Goal: Information Seeking & Learning: Learn about a topic

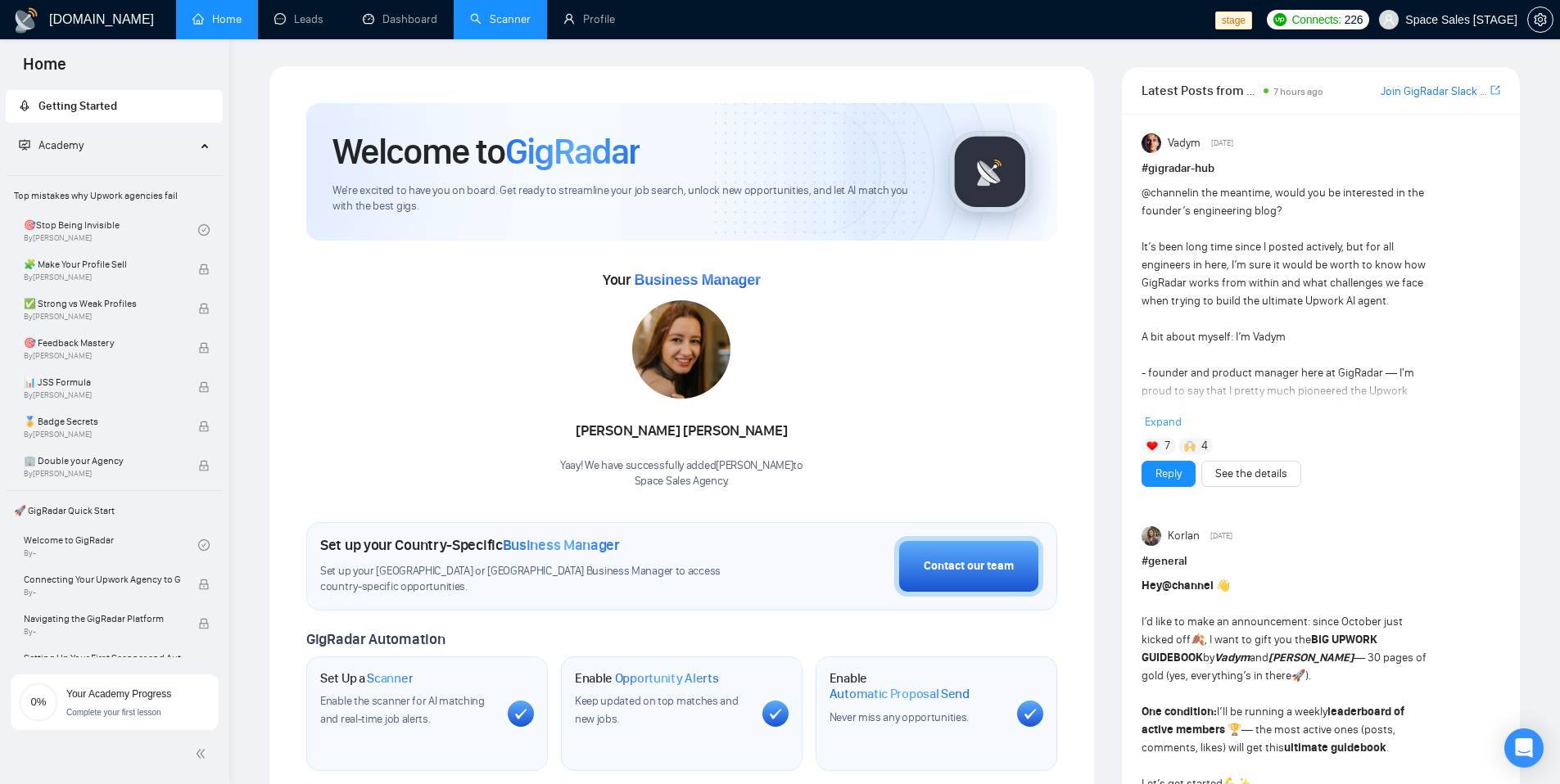
click at [489, 23] on link "Scanner" at bounding box center [499, 19] width 61 height 14
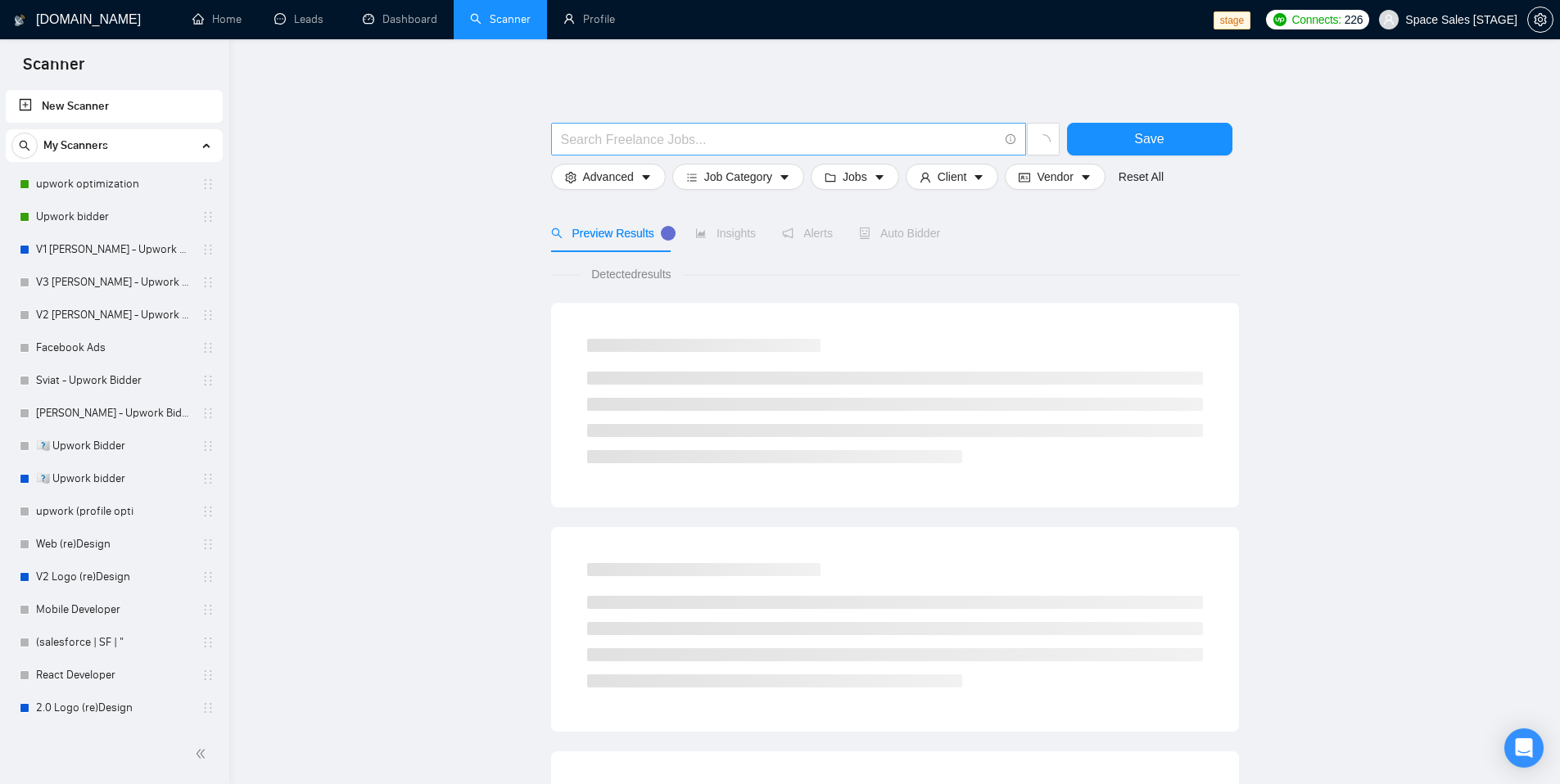
click at [586, 146] on input "text" at bounding box center [780, 140] width 437 height 21
paste input "Pitch deck for cloudworkz"
type input ""Pitch deck for cloudworkz""
click at [548, 176] on div "Advanced" at bounding box center [608, 177] width 121 height 26
click at [571, 179] on icon "setting" at bounding box center [570, 178] width 11 height 12
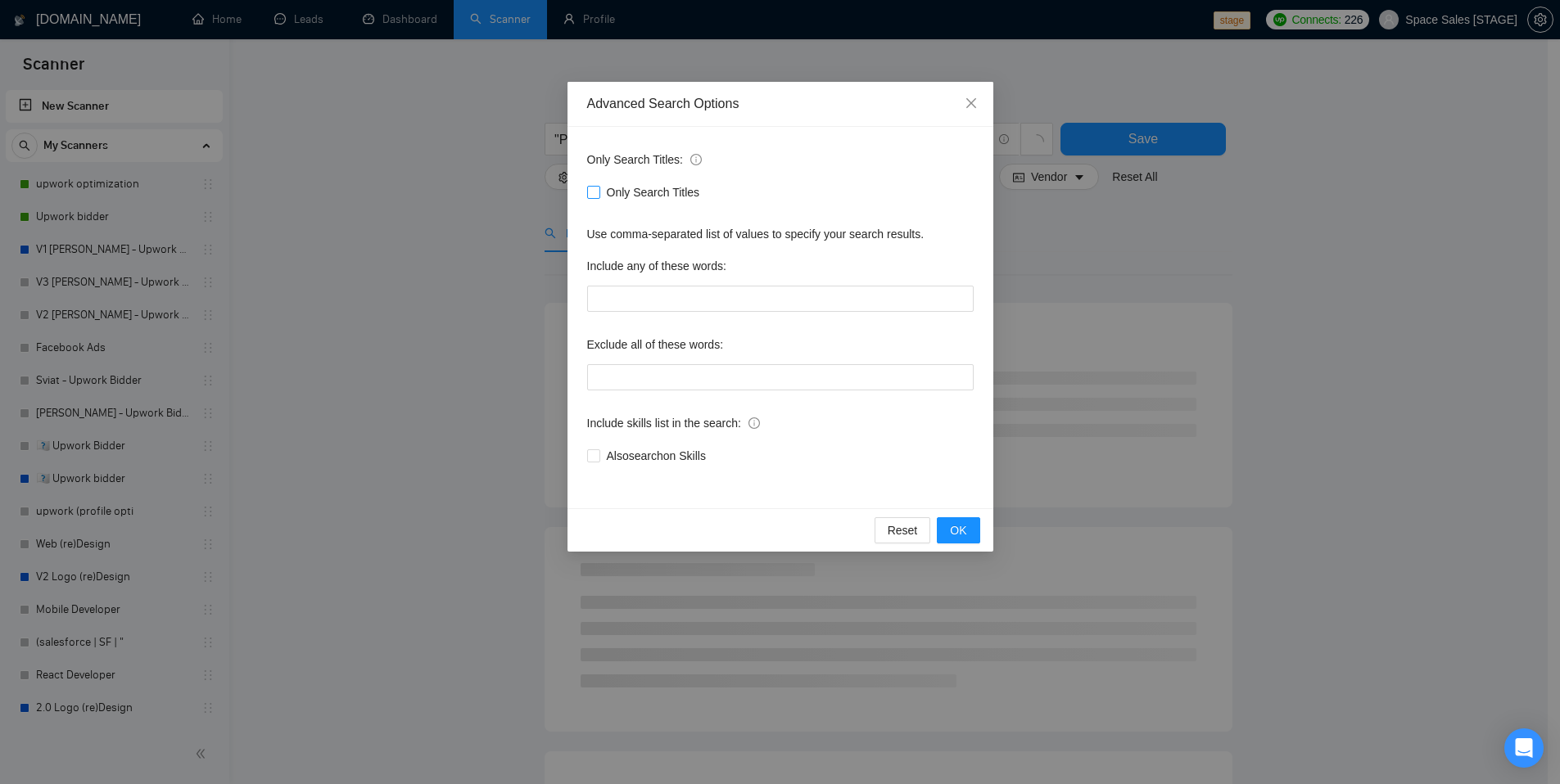
click at [629, 196] on span "Only Search Titles" at bounding box center [653, 192] width 106 height 18
click at [598, 196] on input "Only Search Titles" at bounding box center [593, 191] width 12 height 12
checkbox input "true"
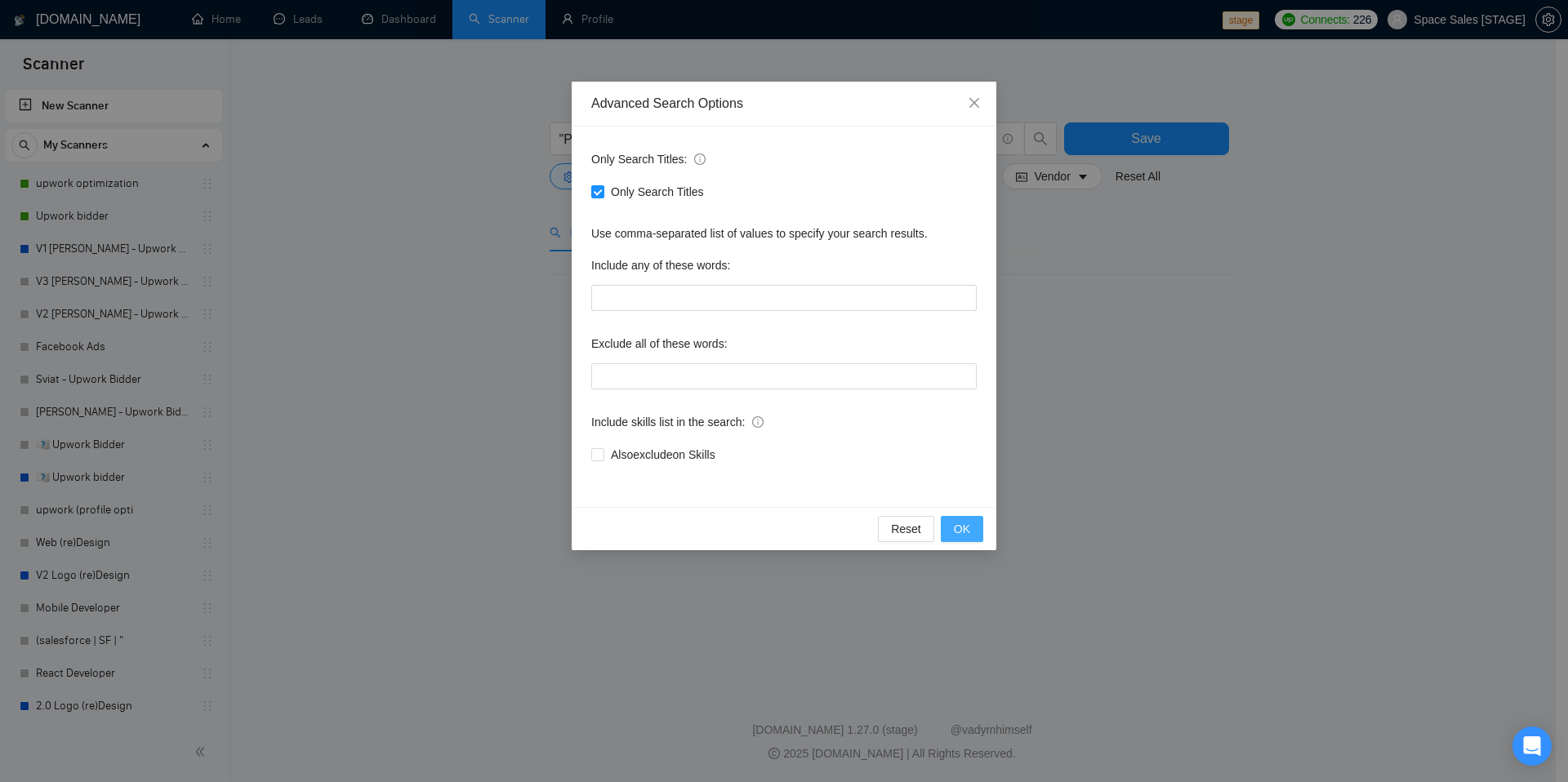
click at [958, 517] on button "OK" at bounding box center [961, 529] width 43 height 26
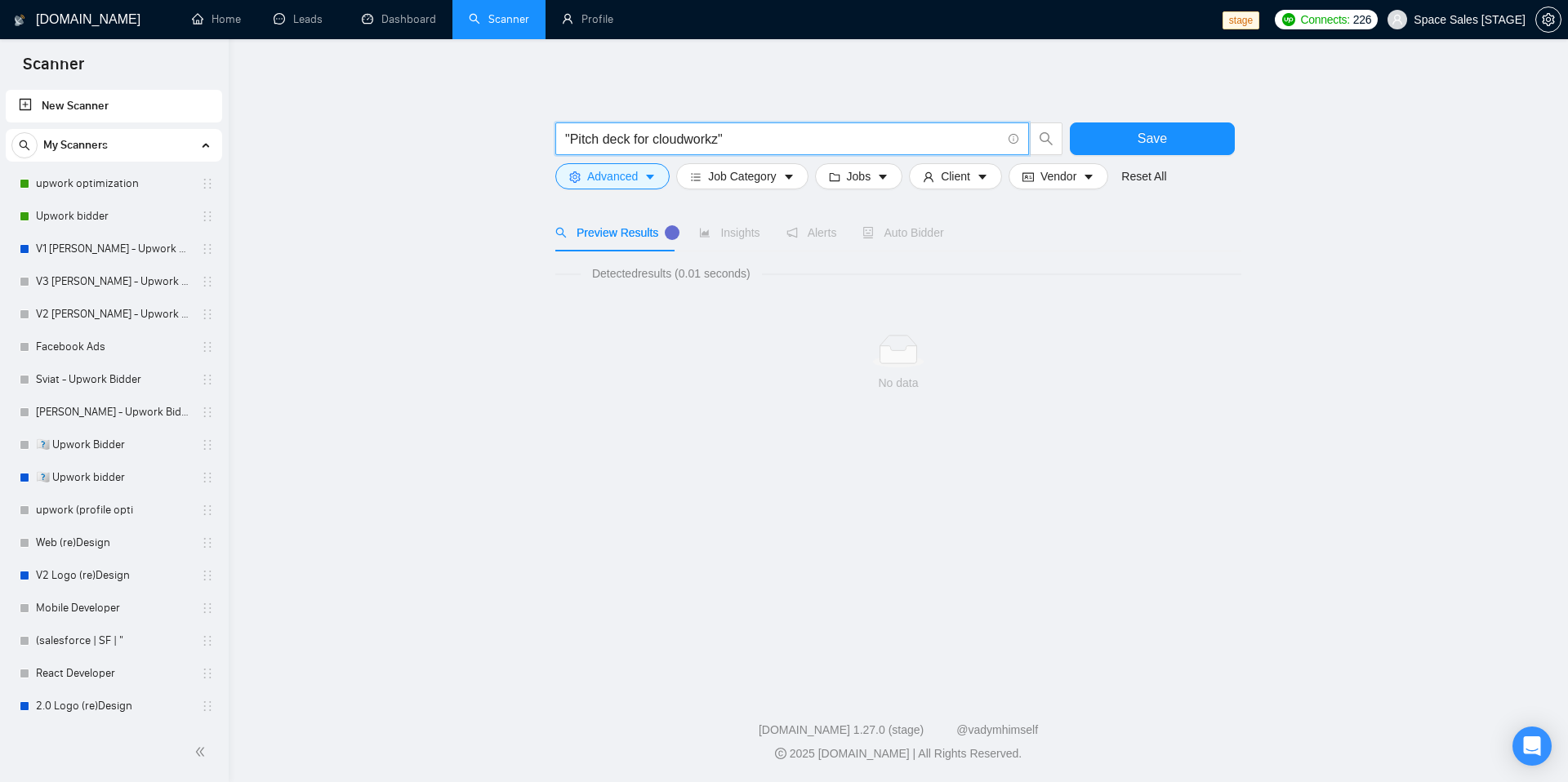
drag, startPoint x: 725, startPoint y: 137, endPoint x: 570, endPoint y: 139, distance: 155.0
click at [570, 139] on input ""Pitch deck for cloudworkz"" at bounding box center [783, 139] width 436 height 21
paste input "WANTED: Western Historical Romance Writers (LONG-TERM WORK)!"
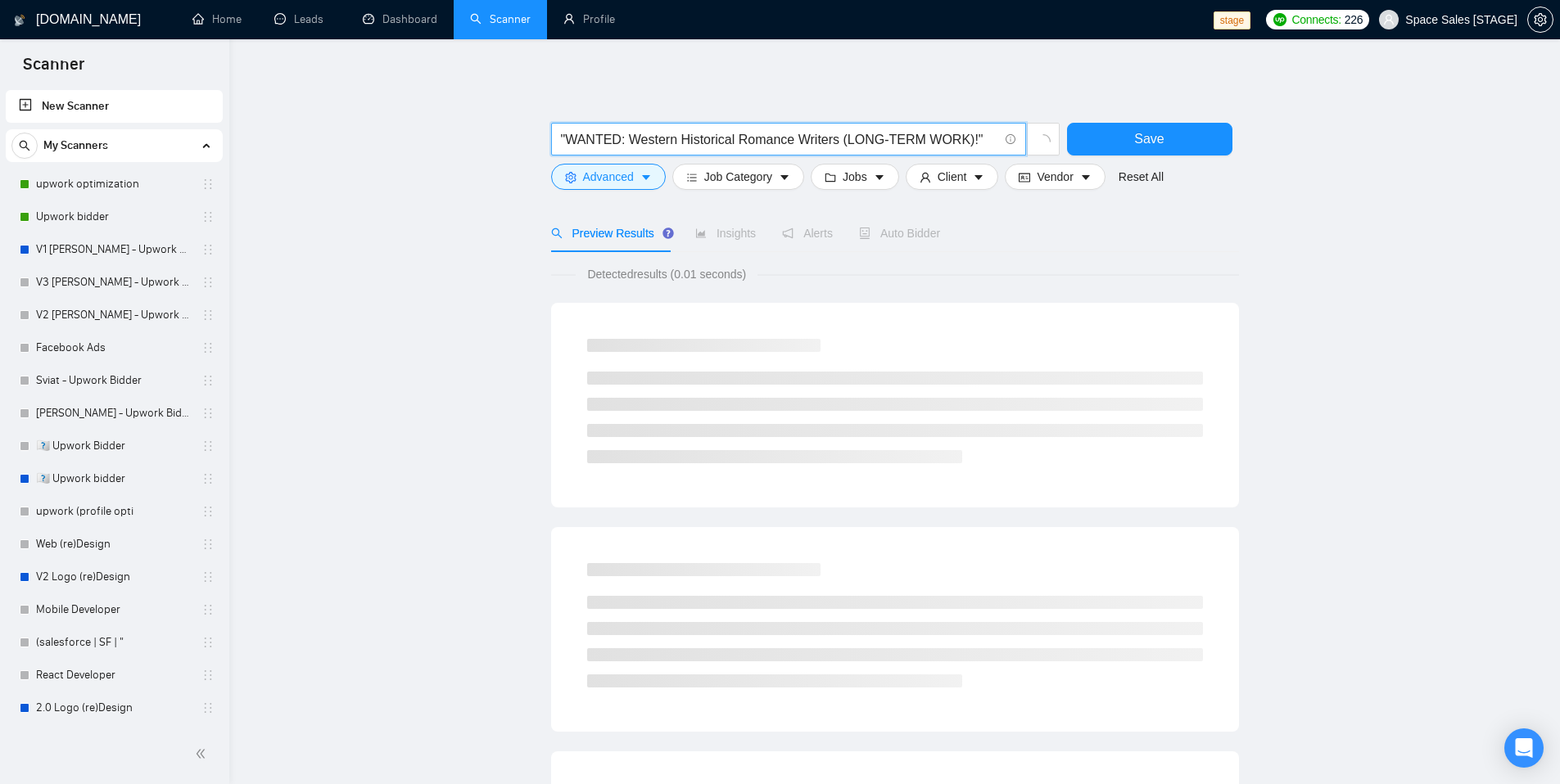
click at [1152, 425] on ul at bounding box center [895, 417] width 615 height 92
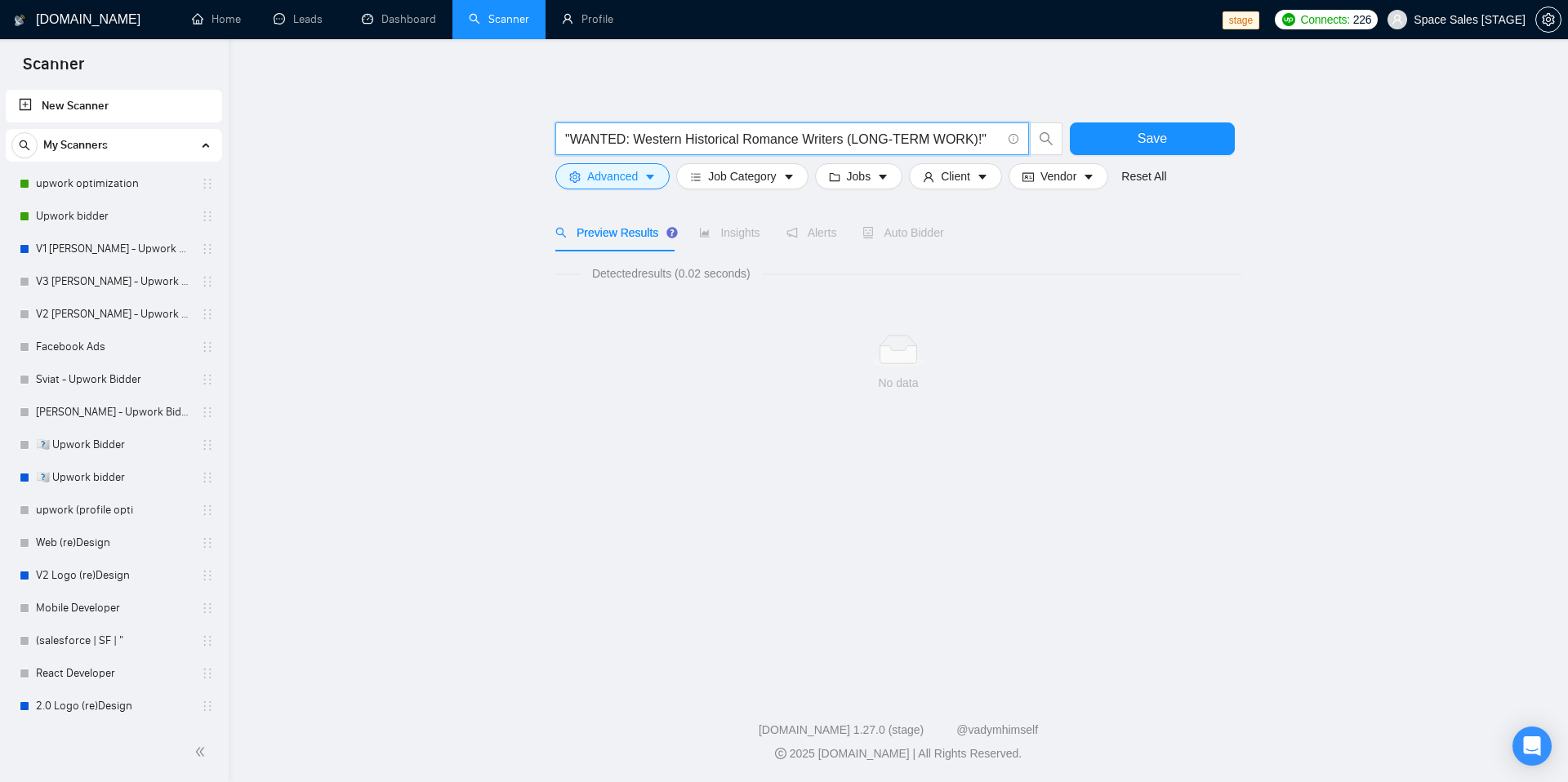
drag, startPoint x: 572, startPoint y: 139, endPoint x: 979, endPoint y: 135, distance: 407.0
click at [979, 135] on input ""WANTED: Western Historical Romance Writers (LONG-TERM WORK)!"" at bounding box center [783, 139] width 436 height 21
paste input "Digital marketing - Facebook &amp; IG ADS"
click at [1043, 147] on button "button" at bounding box center [1046, 138] width 33 height 33
drag, startPoint x: 829, startPoint y: 135, endPoint x: 573, endPoint y: 135, distance: 256.0
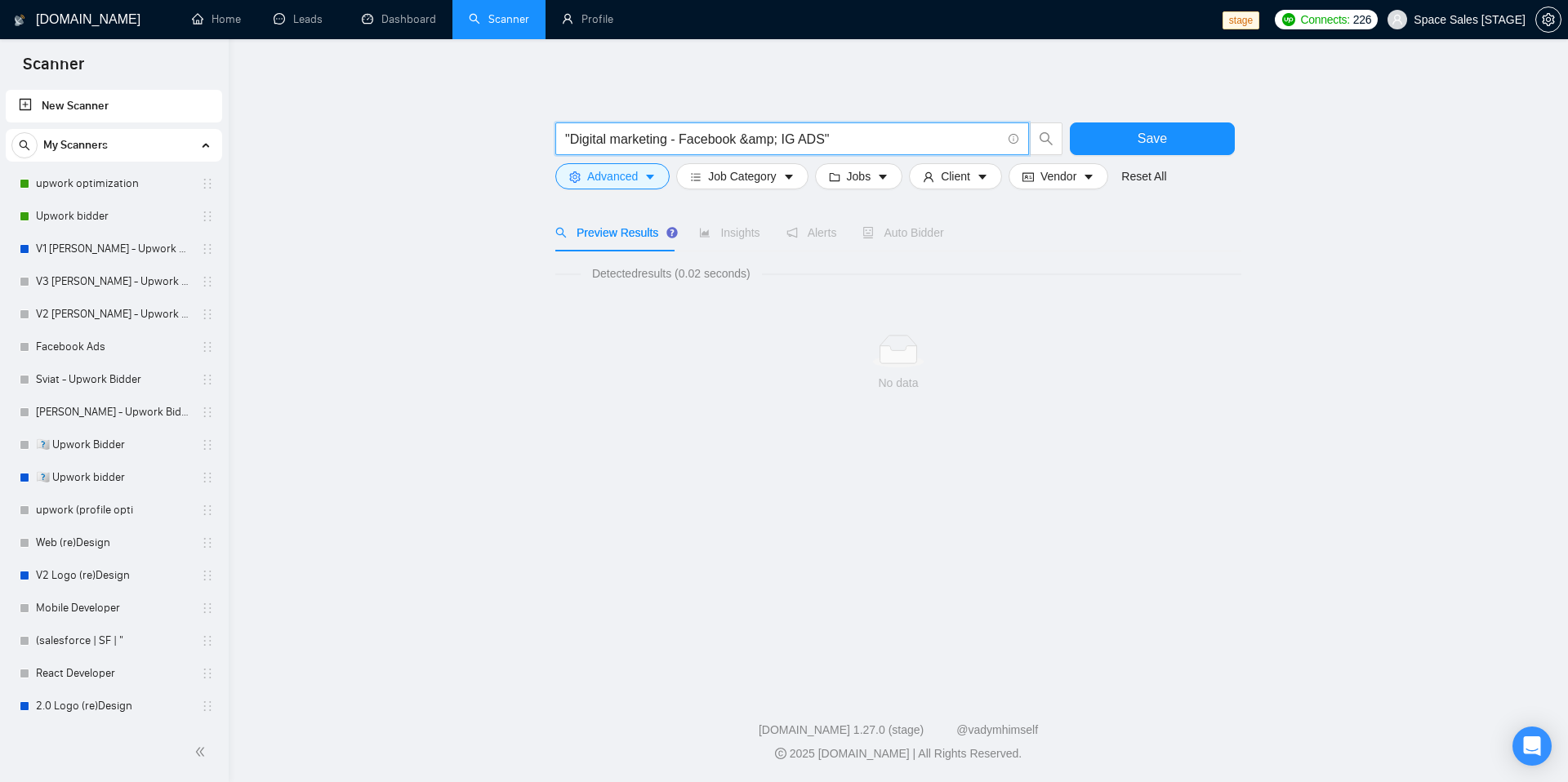
click at [573, 135] on input ""Digital marketing - Facebook &amp; IG ADS"" at bounding box center [783, 139] width 436 height 21
paste input "Senior Recruiter"
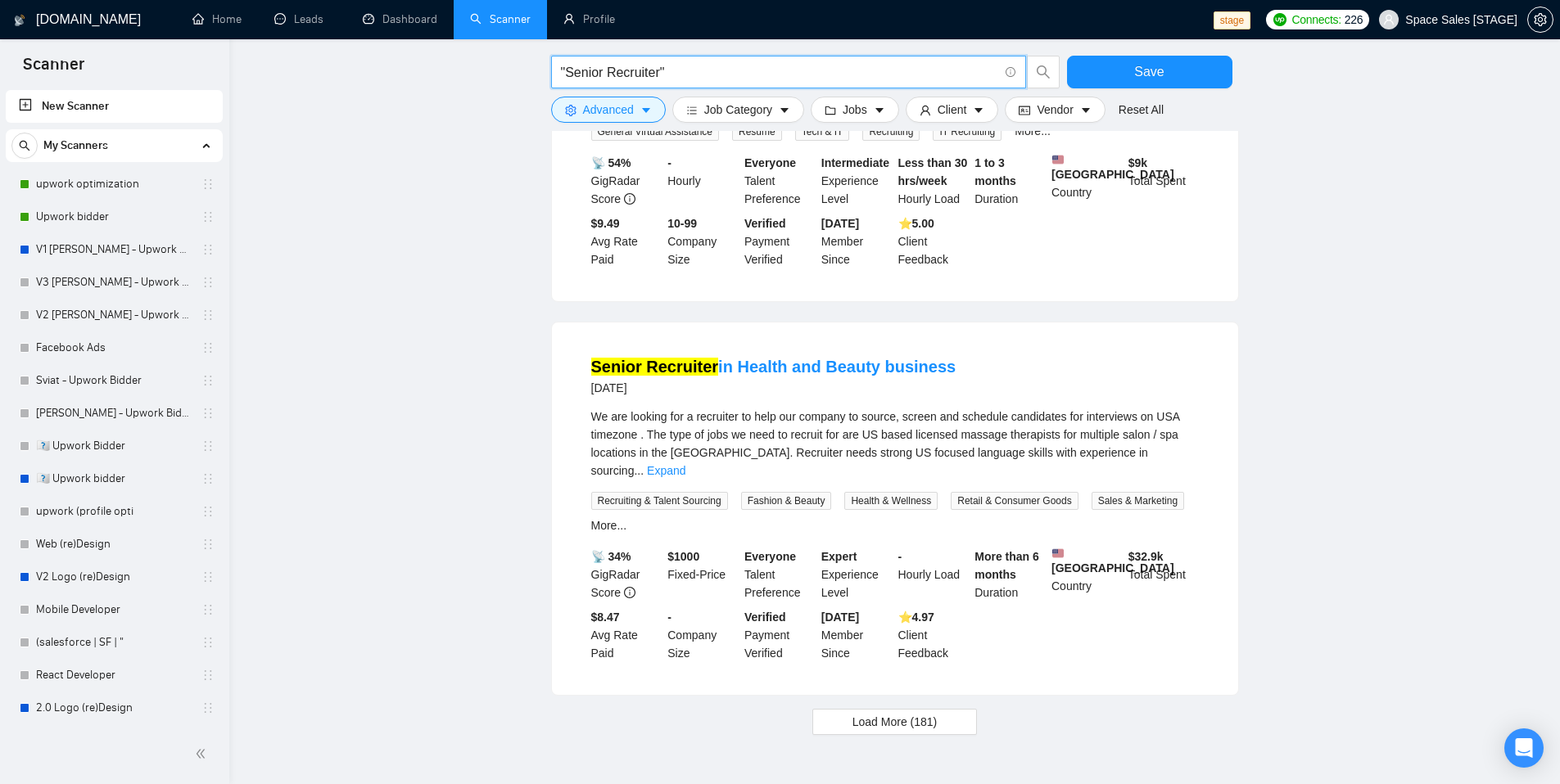
scroll to position [1466, 0]
drag, startPoint x: 662, startPoint y: 71, endPoint x: 567, endPoint y: 71, distance: 95.0
click at [567, 71] on input ""Senior Recruiter"" at bounding box center [780, 73] width 437 height 21
paste input "Expert FB Ads Manag"
type input ""Expert FB Ads Manager""
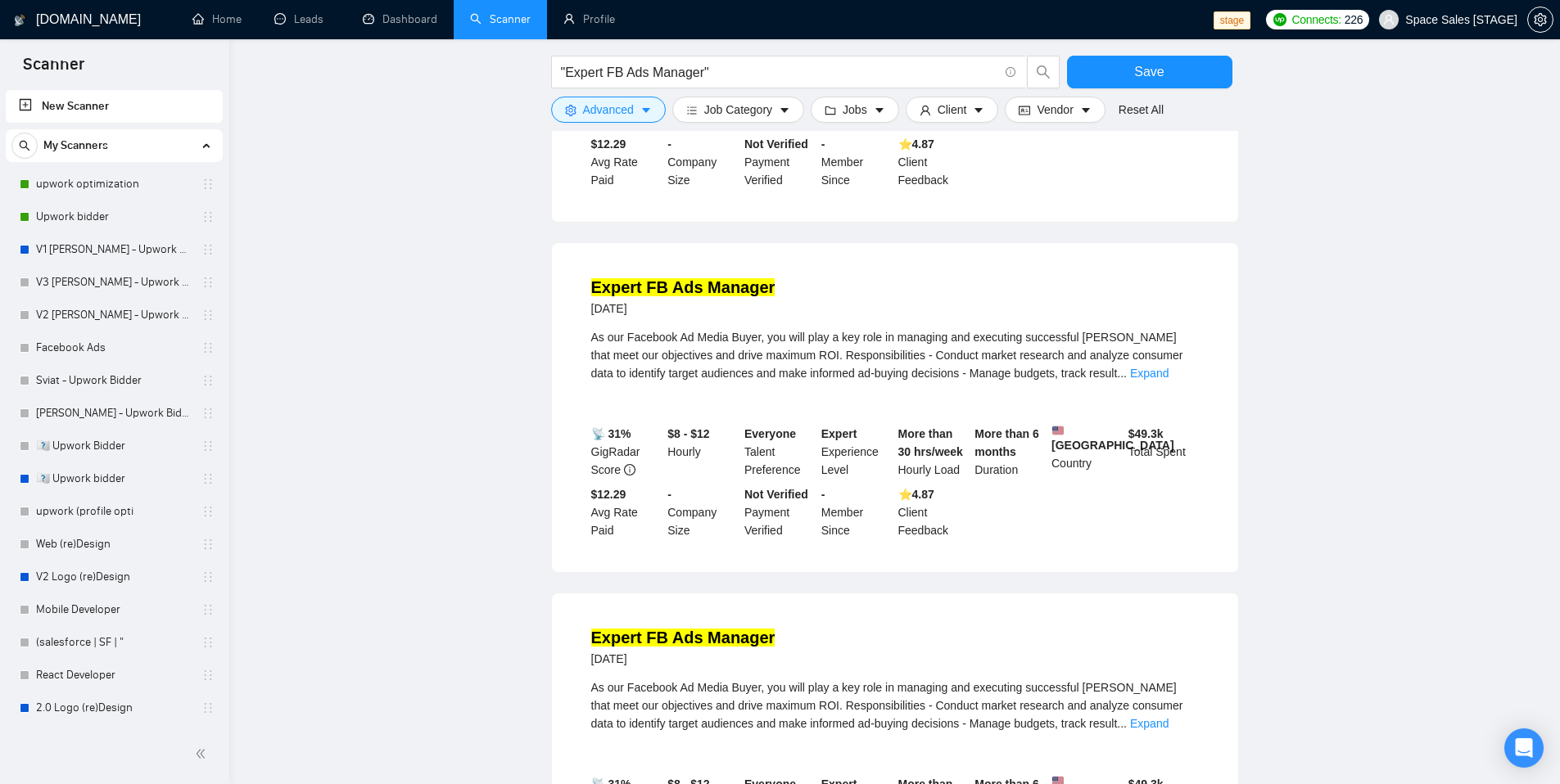
scroll to position [1474, 0]
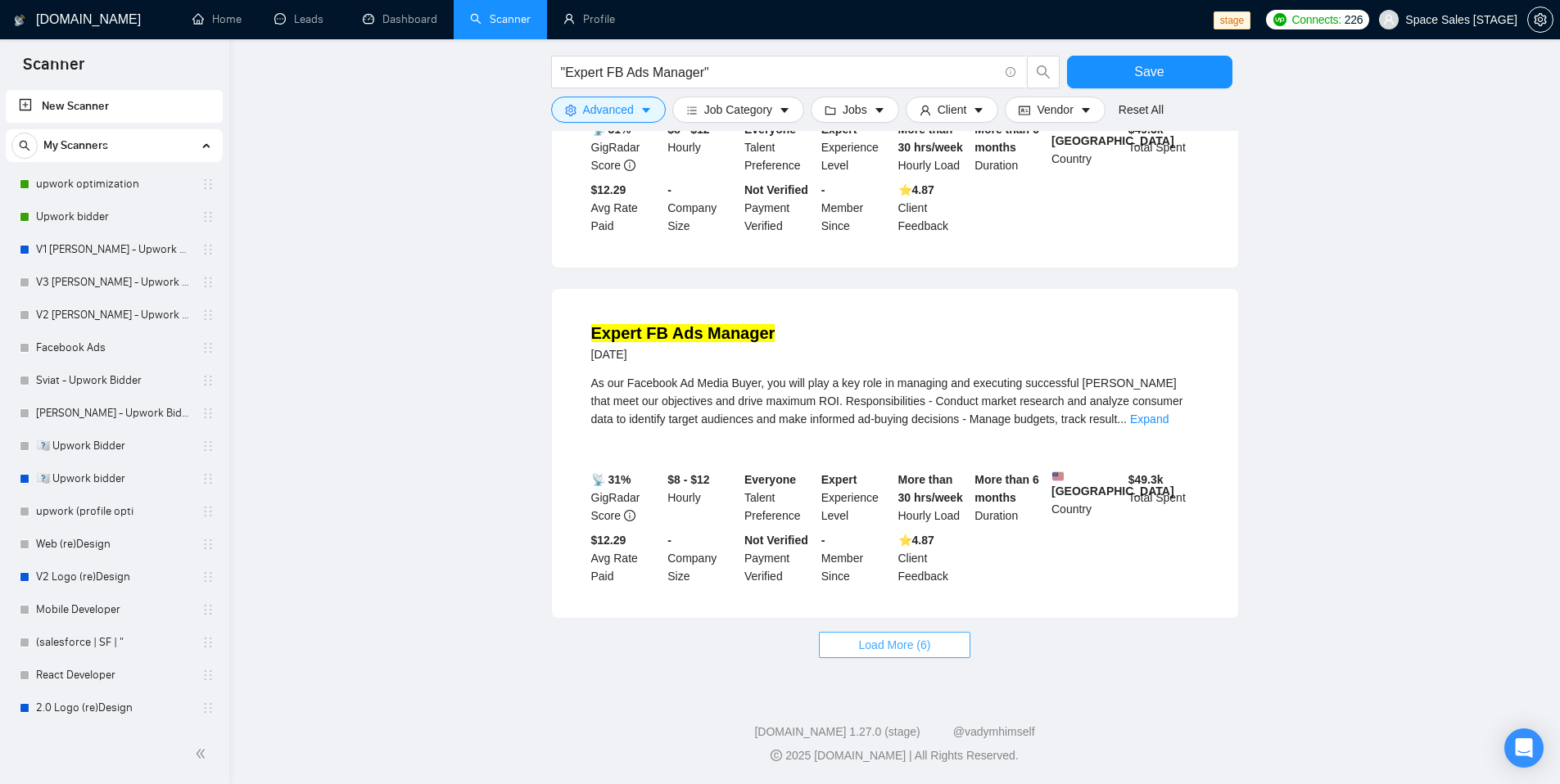
click at [946, 642] on button "Load More (6)" at bounding box center [895, 644] width 152 height 26
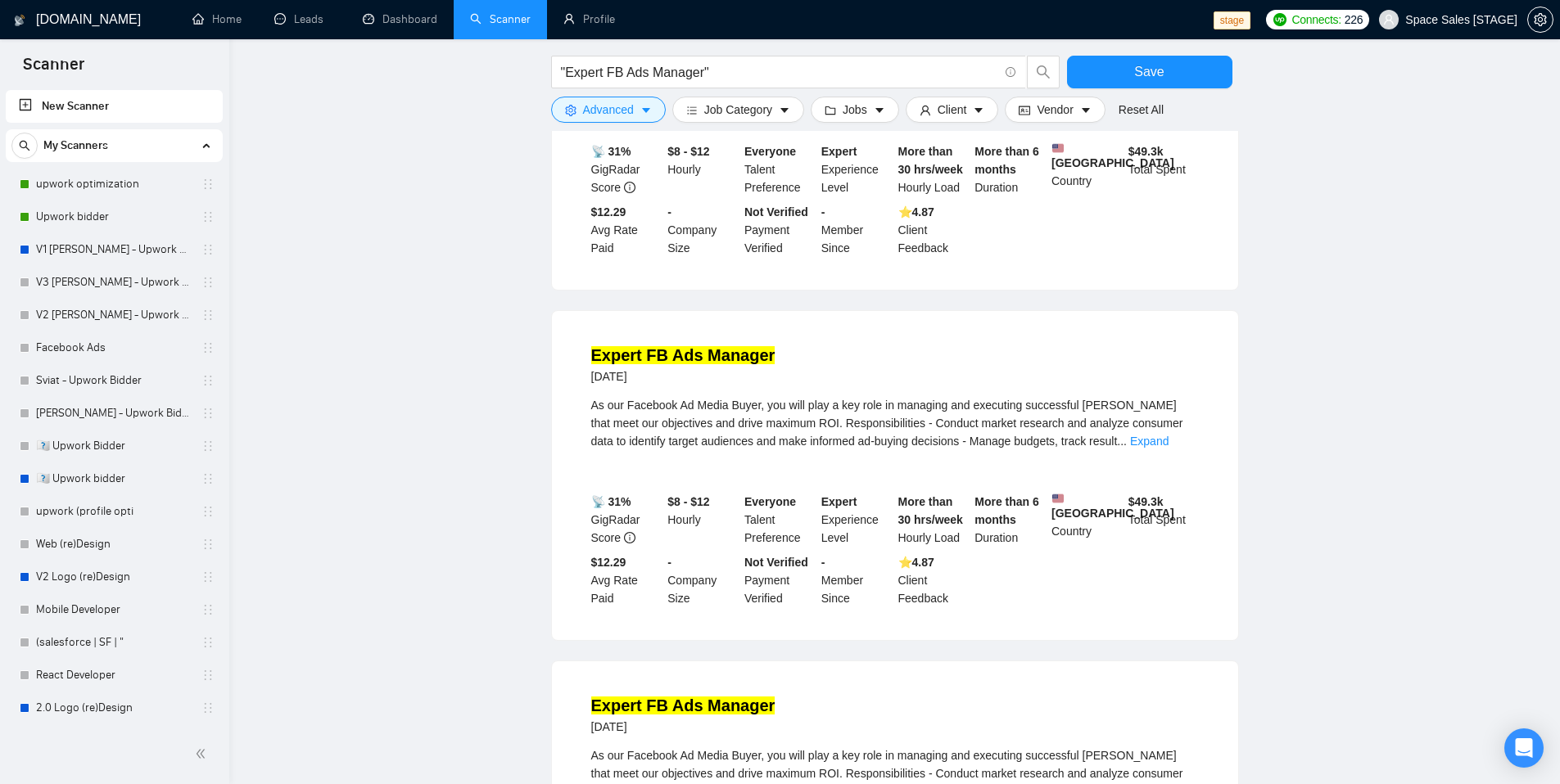
scroll to position [1744, 0]
click at [630, 365] on mark "Expert FB Ads Manager" at bounding box center [683, 356] width 184 height 18
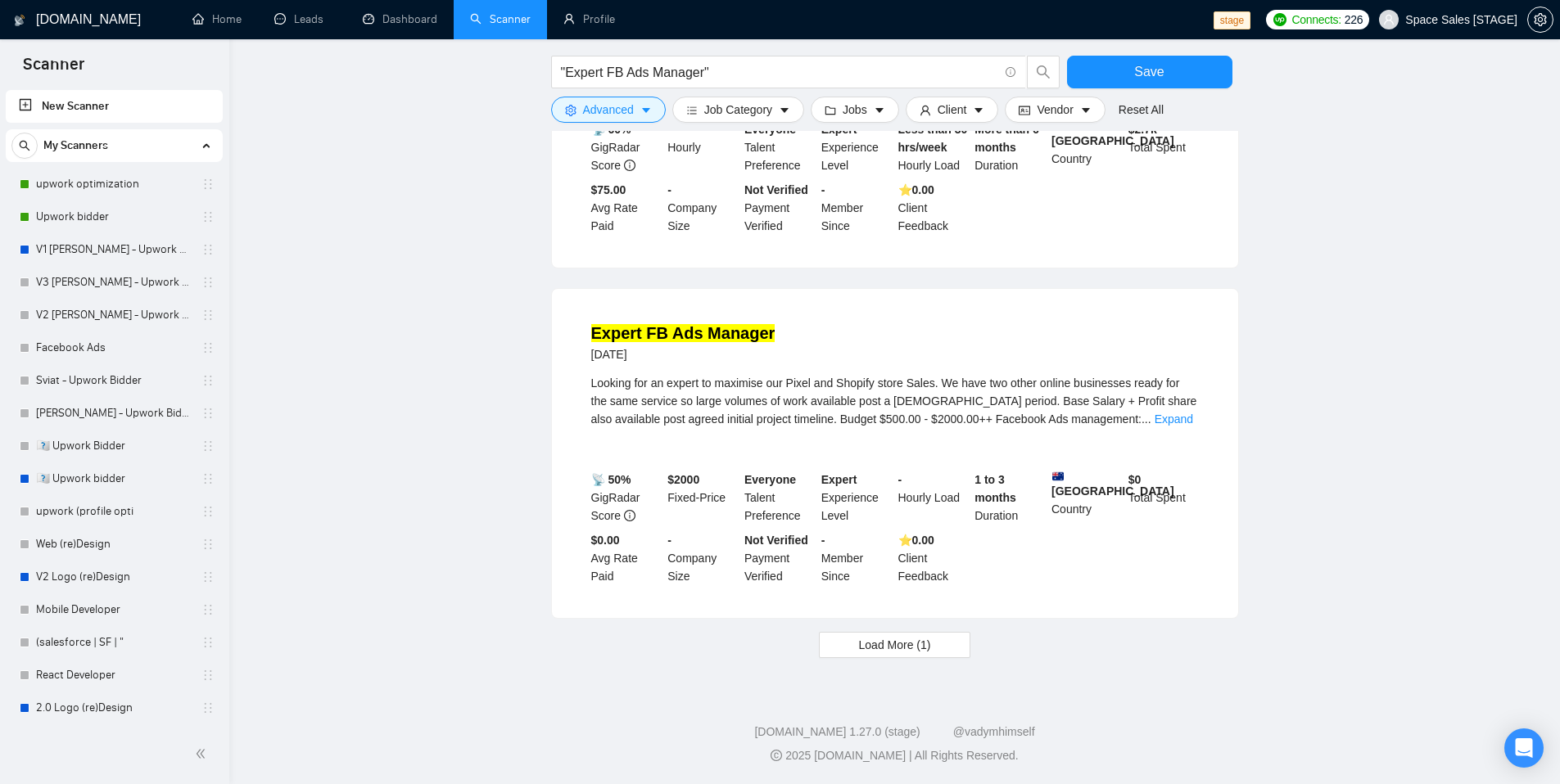
scroll to position [3271, 0]
click at [869, 644] on span "Load More (1)" at bounding box center [894, 645] width 72 height 18
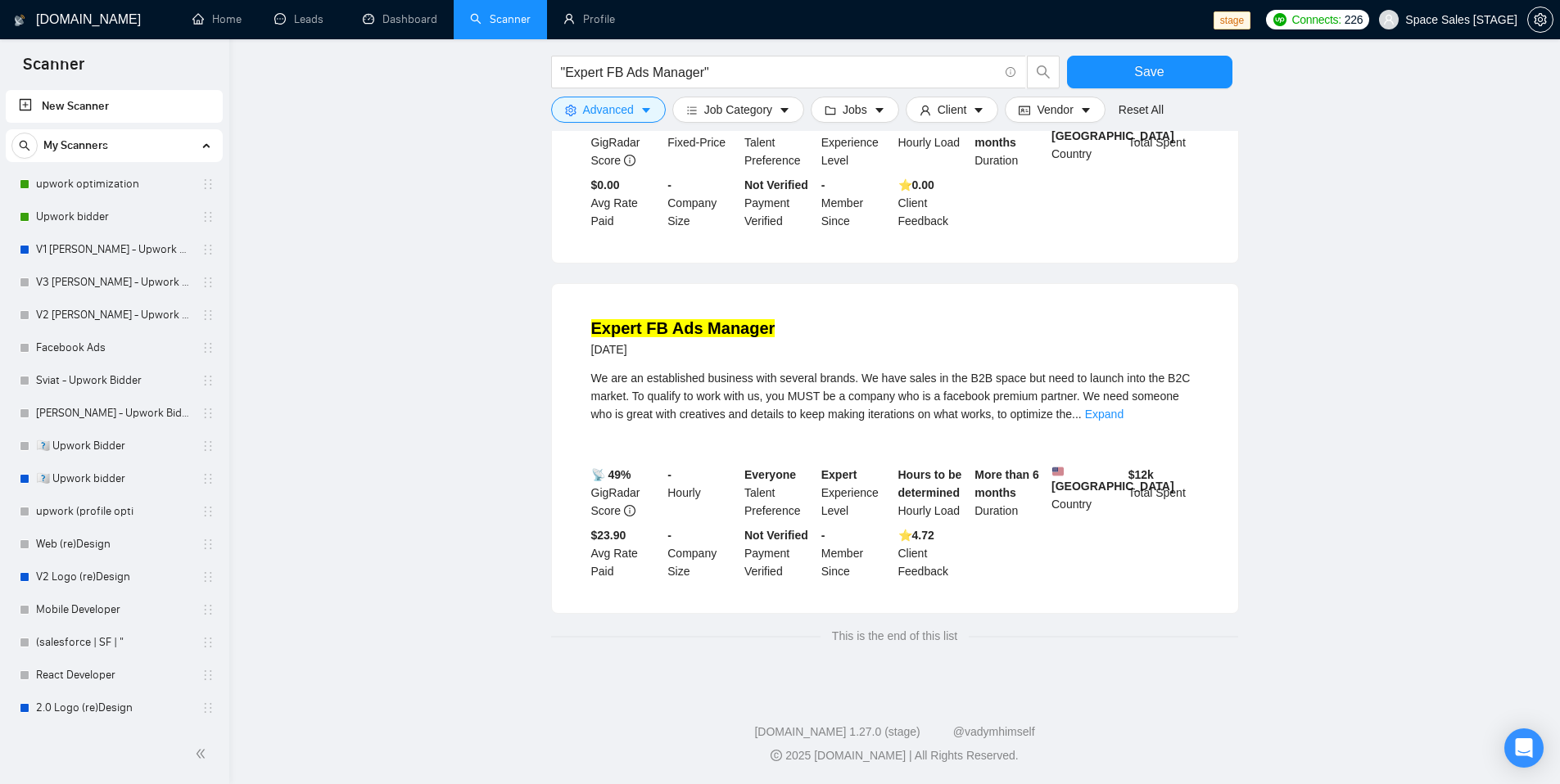
scroll to position [3637, 0]
